Goal: Task Accomplishment & Management: Use online tool/utility

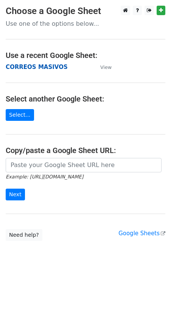
click at [33, 69] on strong "CORREOS MASIVOS" at bounding box center [37, 67] width 62 height 7
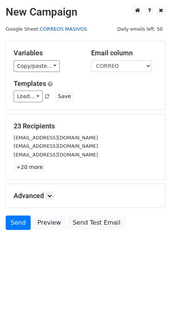
click at [50, 30] on link "CORREOS MASIVOS" at bounding box center [63, 29] width 47 height 6
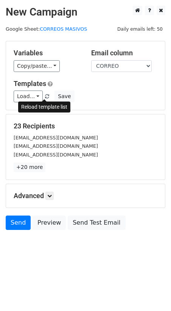
click at [45, 98] on span at bounding box center [47, 96] width 4 height 5
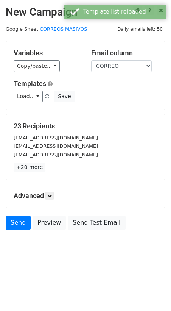
click at [89, 160] on div "23 Recipients MARIASONIB@GMAIL.COM ANGELALEXIS30.MOR@GMAIL.COM ALFONSOHG28A@GMA…" at bounding box center [86, 147] width 144 height 50
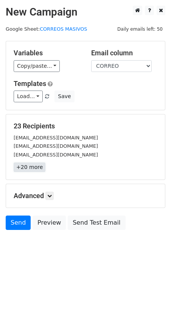
click at [28, 165] on link "+20 more" at bounding box center [30, 167] width 32 height 9
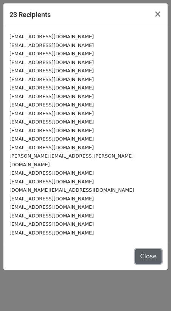
click at [153, 249] on button "Close" at bounding box center [148, 256] width 27 height 14
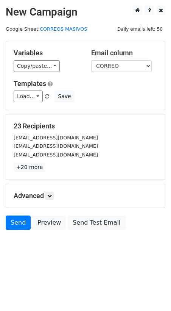
click at [141, 31] on span "Daily emails left: 50" at bounding box center [140, 29] width 51 height 8
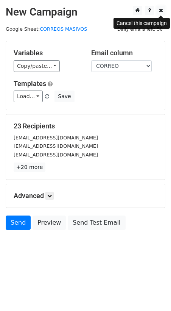
drag, startPoint x: 165, startPoint y: 13, endPoint x: 163, endPoint y: 17, distance: 4.1
click at [165, 13] on link at bounding box center [161, 10] width 9 height 9
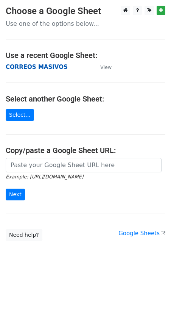
click at [42, 68] on strong "CORREOS MASIVOS" at bounding box center [37, 67] width 62 height 7
